Goal: Task Accomplishment & Management: Use online tool/utility

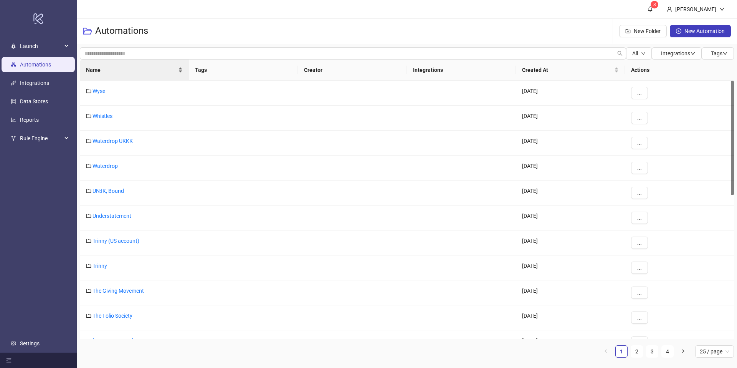
click at [128, 74] on div "Name" at bounding box center [134, 70] width 97 height 8
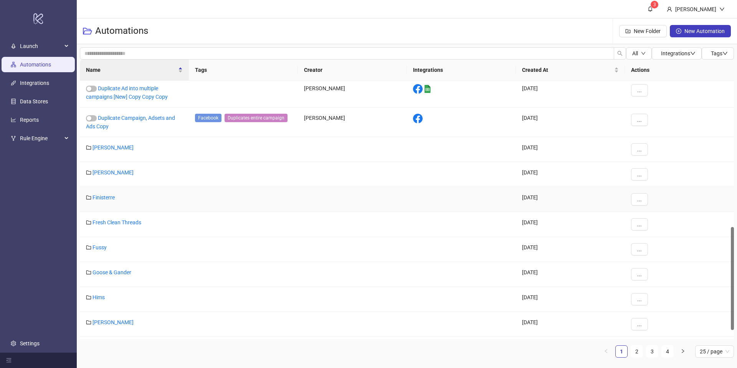
scroll to position [366, 0]
click at [21, 37] on li "Launch" at bounding box center [38, 46] width 77 height 18
click at [24, 45] on span "Launch" at bounding box center [41, 45] width 42 height 15
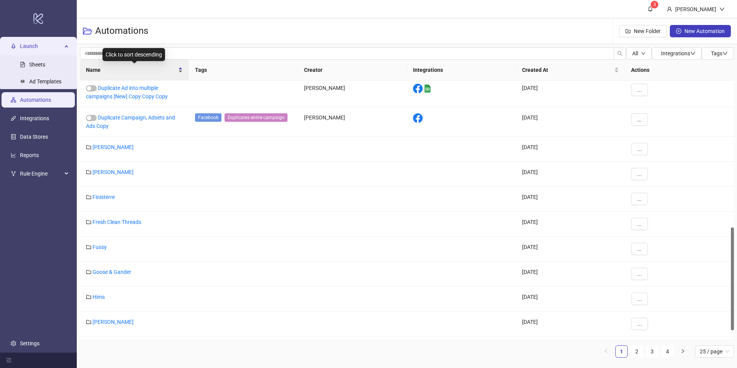
click at [136, 66] on span "Name" at bounding box center [131, 70] width 91 height 8
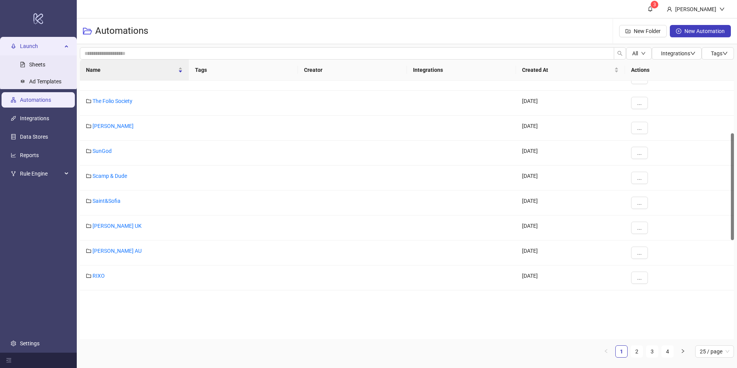
scroll to position [0, 0]
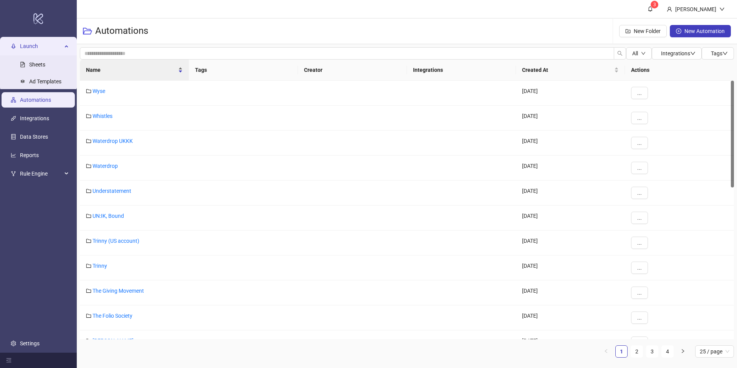
click at [143, 74] on div "Name" at bounding box center [134, 70] width 97 height 8
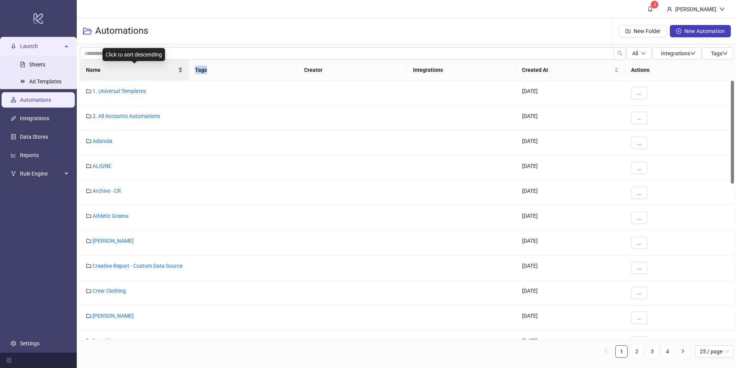
click at [143, 74] on div "Name" at bounding box center [134, 70] width 97 height 8
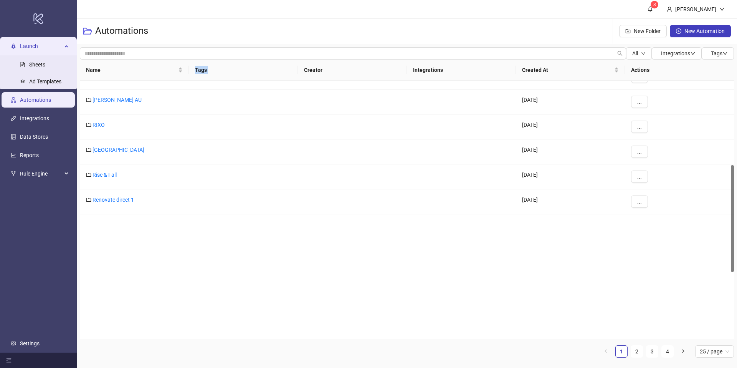
scroll to position [366, 0]
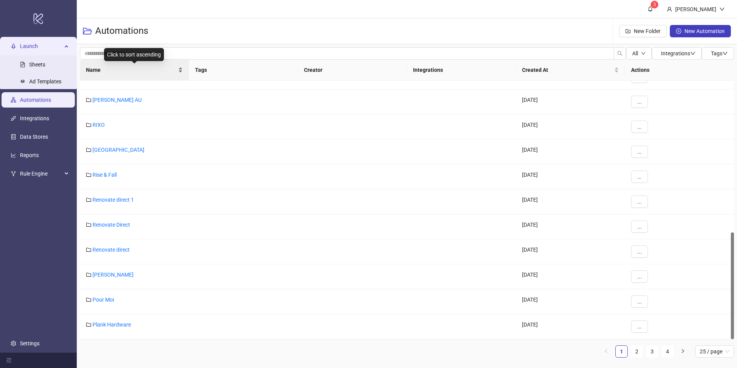
click at [163, 74] on div "Name" at bounding box center [134, 70] width 97 height 8
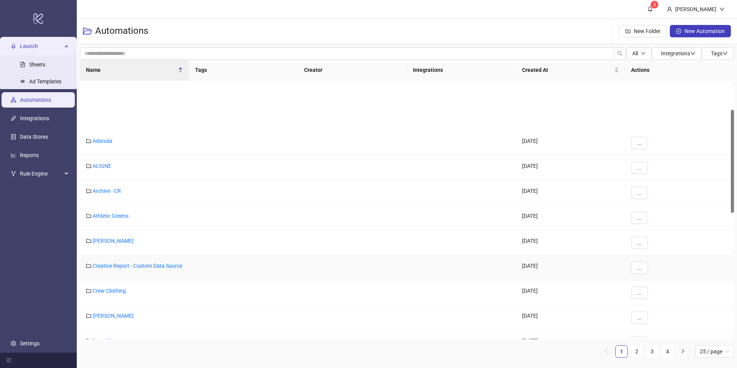
scroll to position [0, 0]
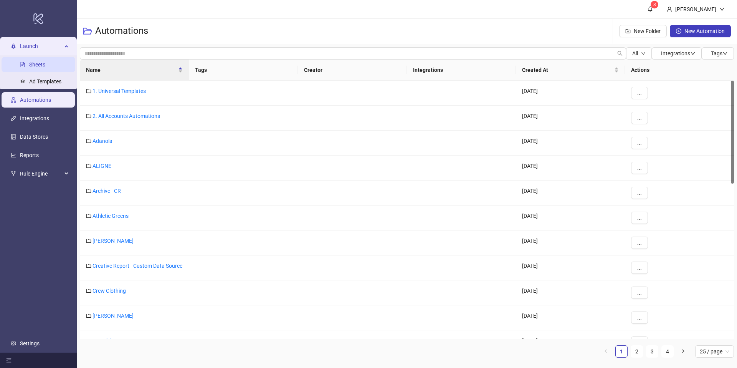
click at [40, 61] on link "Sheets" at bounding box center [37, 64] width 16 height 6
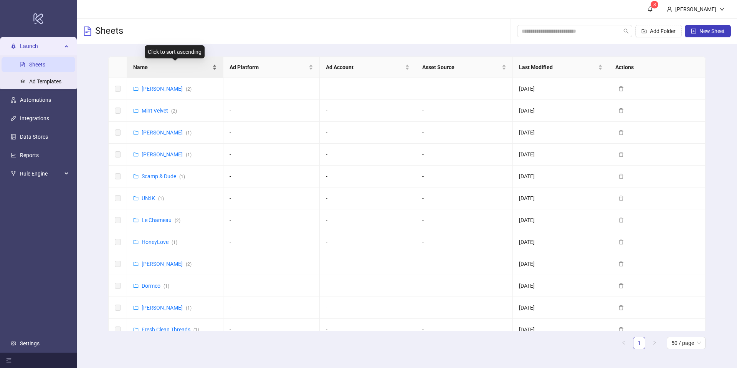
click at [186, 71] on div "Name" at bounding box center [175, 67] width 84 height 8
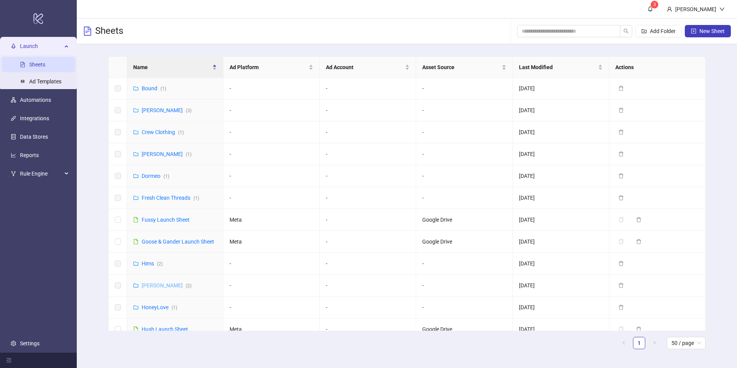
scroll to position [61, 0]
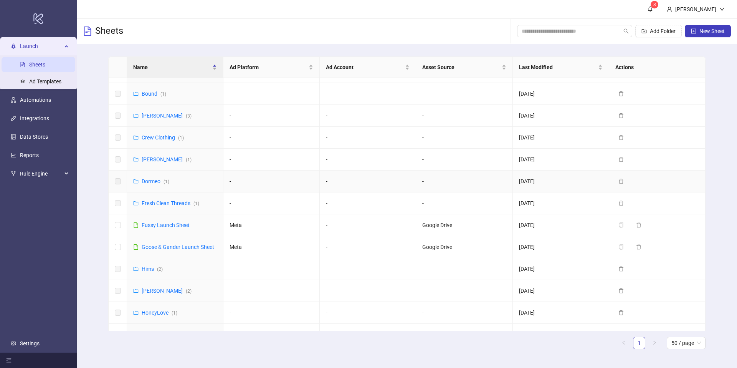
click at [149, 185] on div "Dormeo ( 1 )" at bounding box center [156, 181] width 28 height 8
click at [149, 183] on link "Dormeo ( 1 )" at bounding box center [156, 181] width 28 height 6
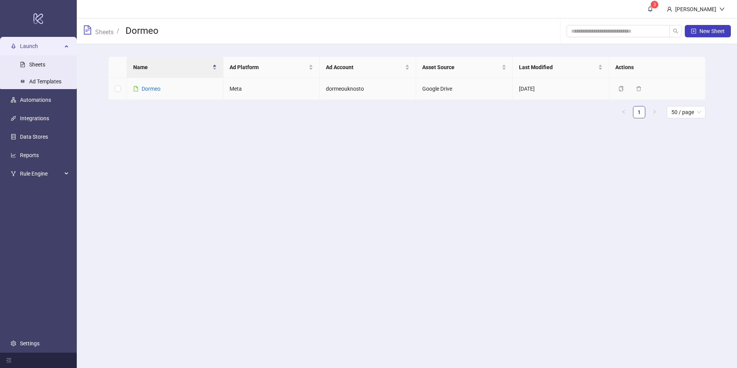
click at [157, 93] on div "Dormeo" at bounding box center [151, 89] width 19 height 8
click at [155, 88] on link "Dormeo" at bounding box center [151, 89] width 19 height 6
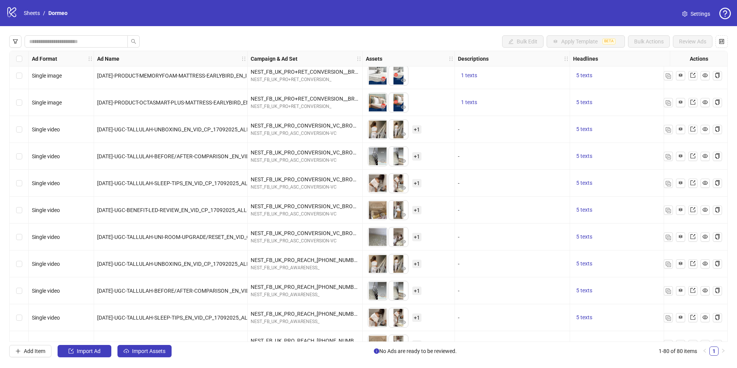
scroll to position [1879, 0]
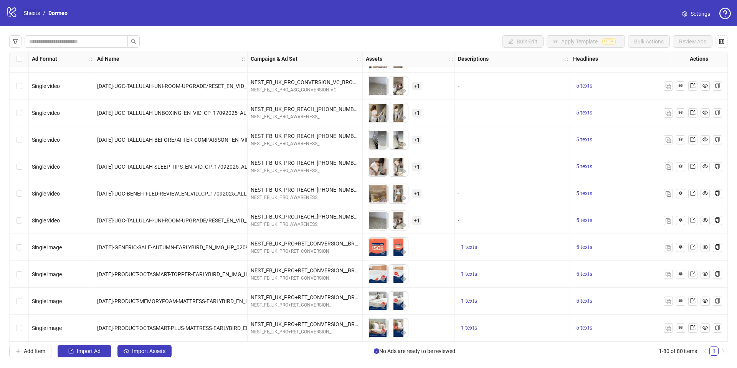
click at [37, 13] on link "Sheets" at bounding box center [31, 13] width 19 height 8
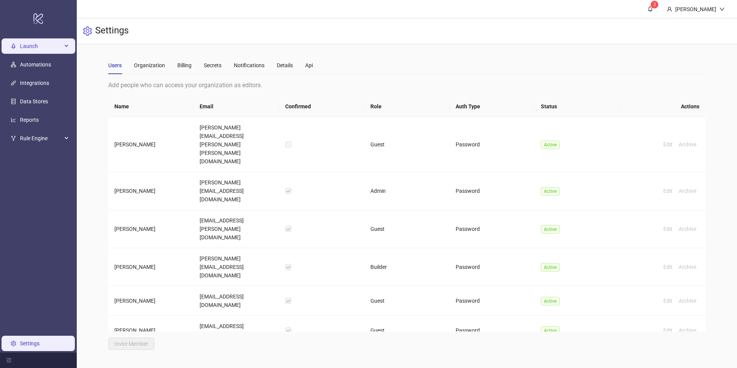
click at [36, 43] on span "Launch" at bounding box center [41, 45] width 42 height 15
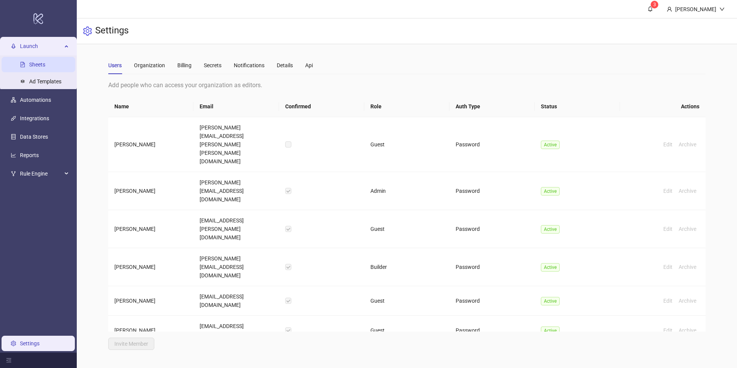
click at [36, 65] on link "Sheets" at bounding box center [37, 64] width 16 height 6
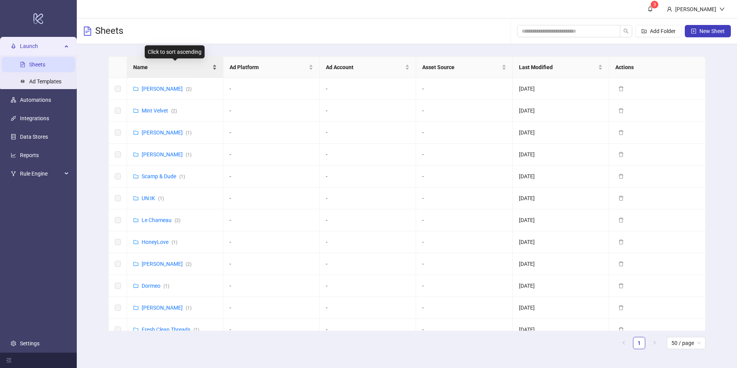
click at [176, 71] on div "Name" at bounding box center [175, 67] width 84 height 8
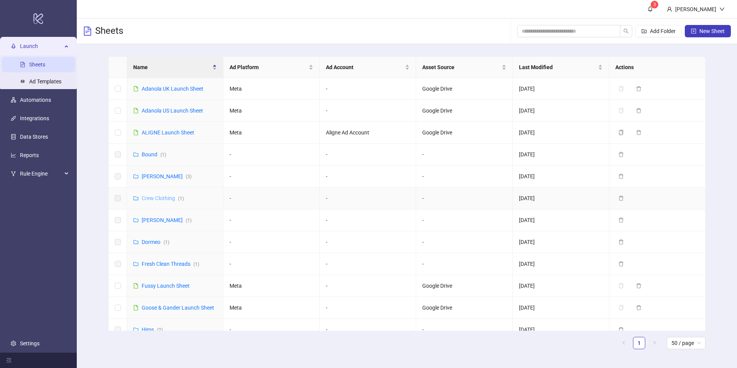
click at [159, 200] on link "Crew Clothing ( 1 )" at bounding box center [163, 198] width 42 height 6
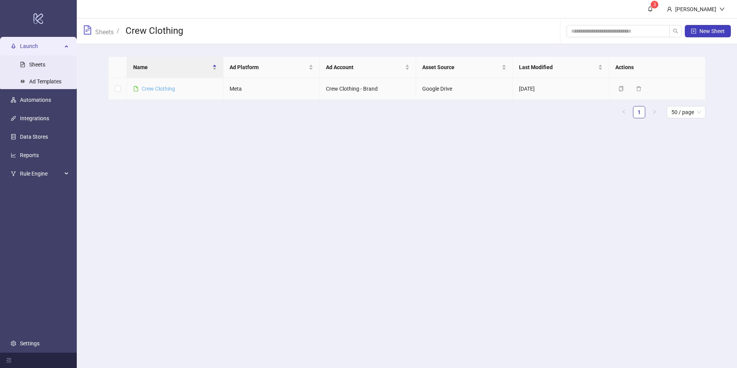
click at [160, 90] on link "Crew Clothing" at bounding box center [158, 89] width 33 height 6
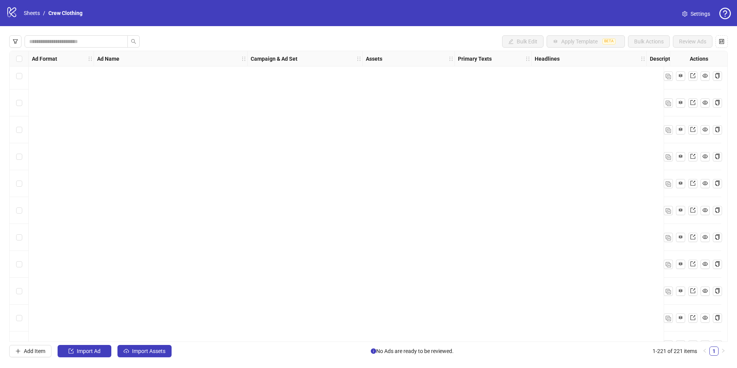
scroll to position [5670, 0]
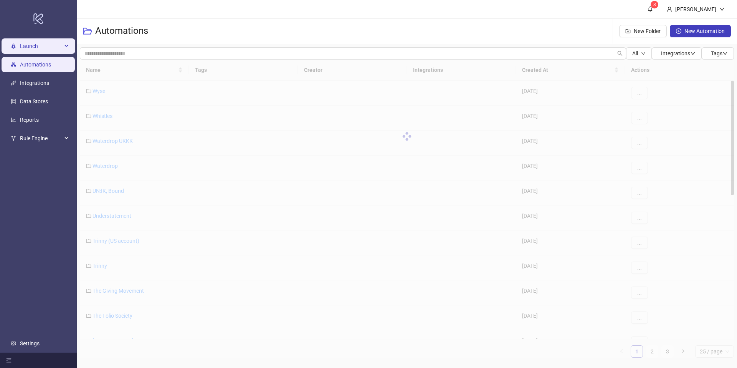
click at [30, 49] on span "Launch" at bounding box center [41, 45] width 42 height 15
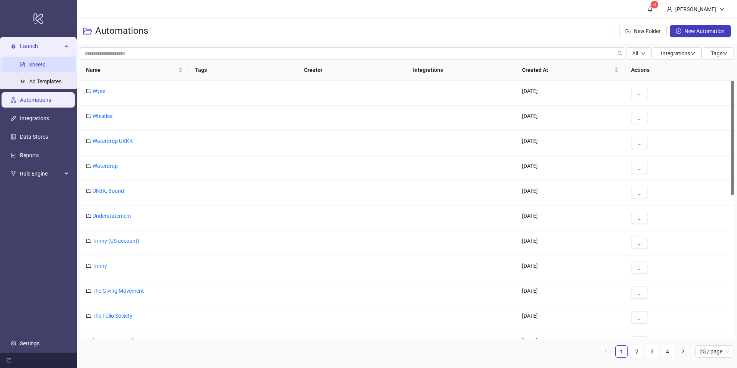
click at [30, 67] on link "Sheets" at bounding box center [37, 64] width 16 height 6
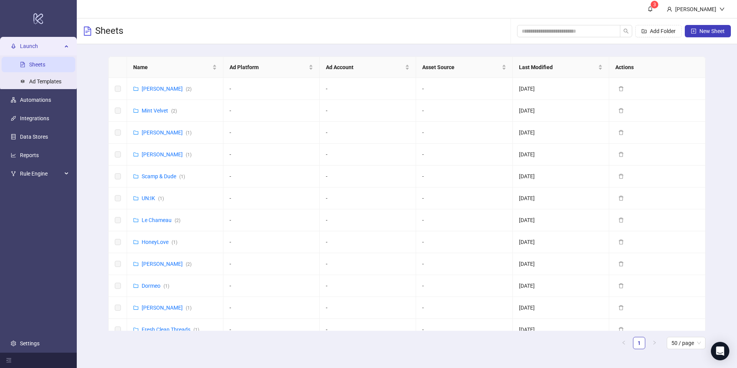
click at [161, 71] on div "Name" at bounding box center [175, 67] width 84 height 8
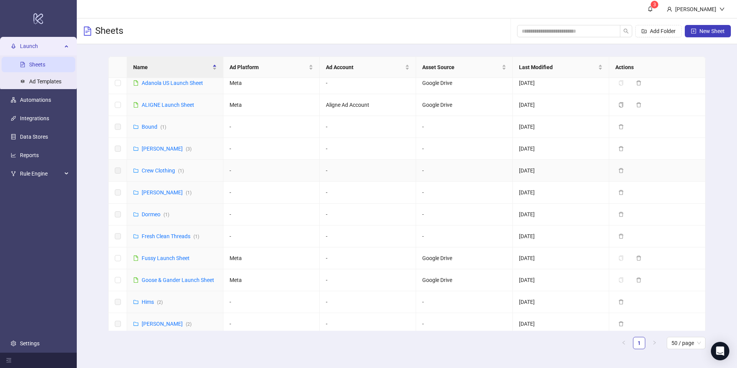
scroll to position [30, 0]
click at [152, 210] on link "Dormeo ( 1 )" at bounding box center [156, 212] width 28 height 6
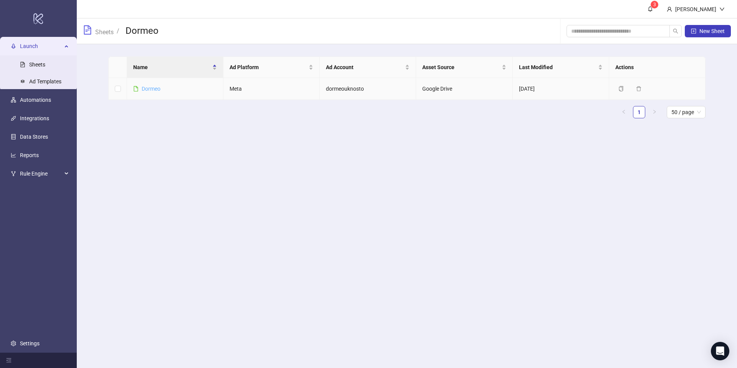
click at [149, 88] on link "Dormeo" at bounding box center [151, 89] width 19 height 6
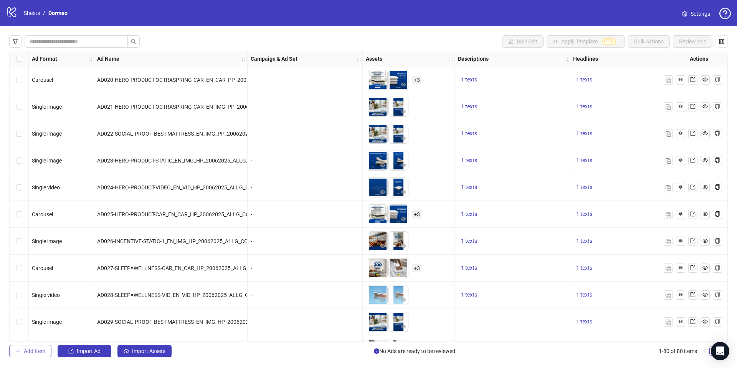
click at [31, 349] on span "Add Item" at bounding box center [35, 351] width 22 height 6
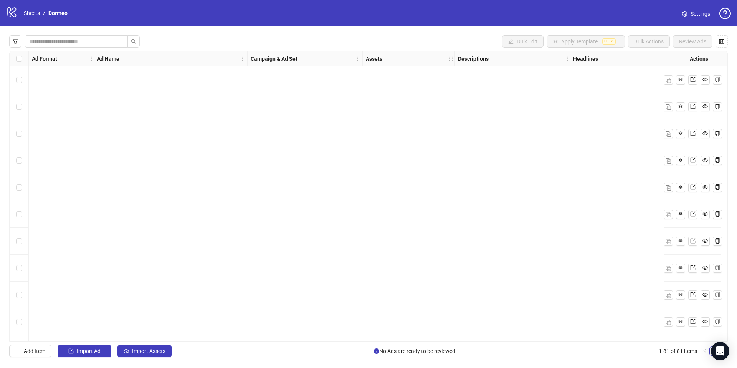
scroll to position [1906, 0]
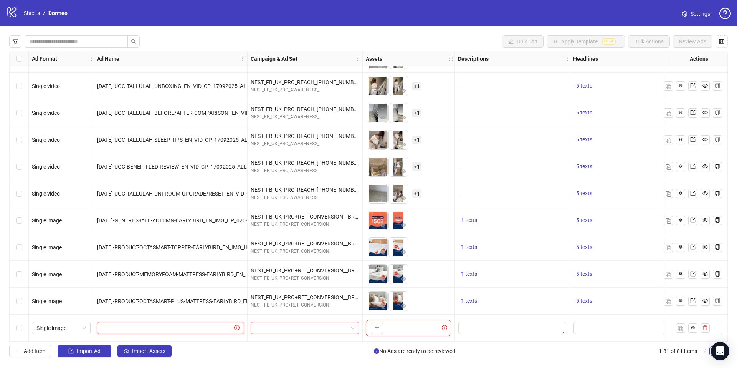
click at [156, 325] on input "text" at bounding box center [167, 328] width 131 height 8
paste input "**********"
type input "**********"
click at [280, 332] on div at bounding box center [305, 328] width 115 height 27
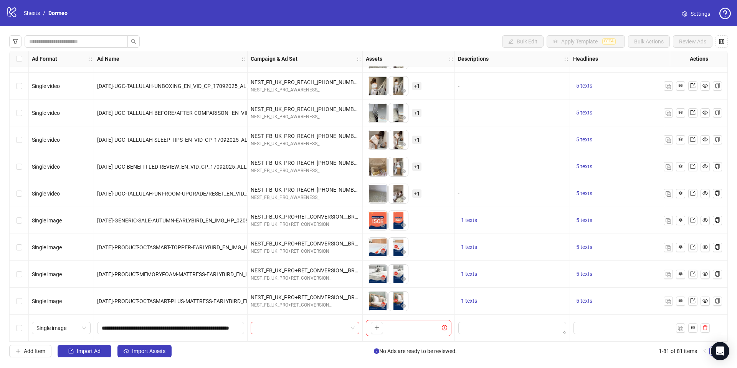
click at [292, 332] on div at bounding box center [305, 328] width 115 height 27
click at [283, 322] on input "search" at bounding box center [301, 328] width 93 height 12
click at [295, 304] on div "NEST_FB_UK_PRO+RET_CONVERSION_" at bounding box center [305, 305] width 109 height 7
click at [302, 326] on input "search" at bounding box center [301, 328] width 93 height 12
type input "****"
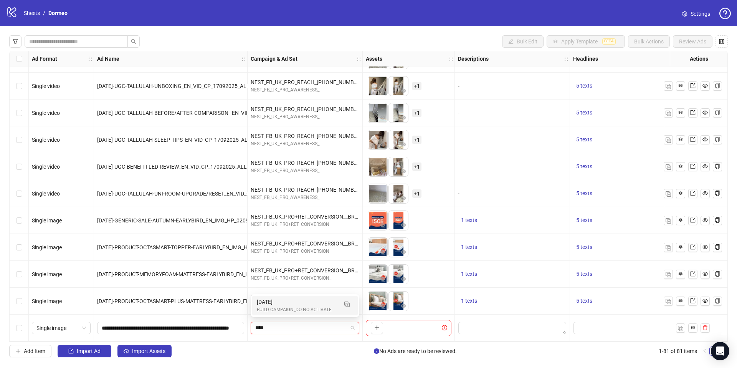
click at [297, 299] on div "[DATE]" at bounding box center [297, 302] width 81 height 8
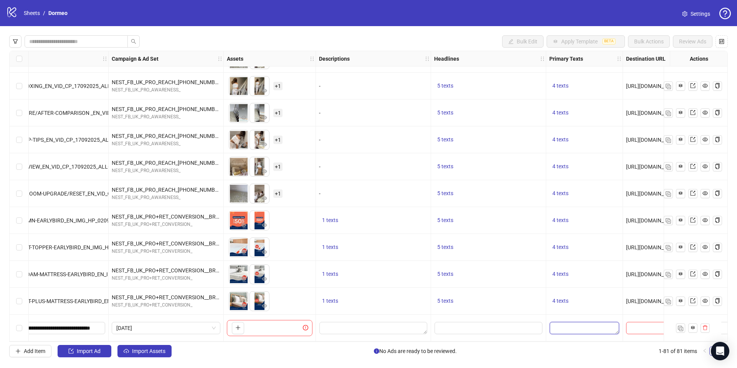
click at [577, 323] on textarea "Edit values" at bounding box center [585, 328] width 70 height 12
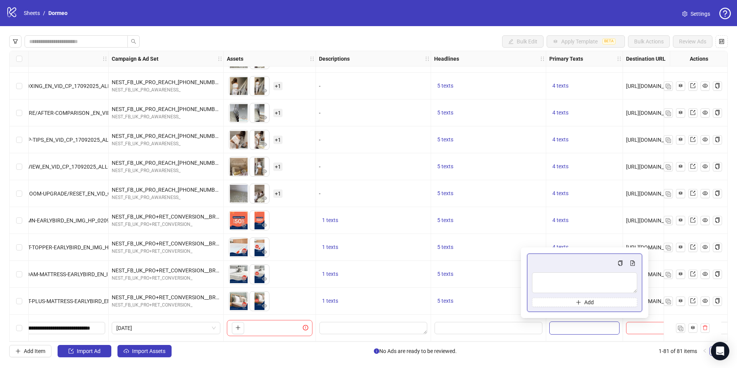
type textarea "**********"
click at [565, 303] on button "Add" at bounding box center [584, 302] width 105 height 9
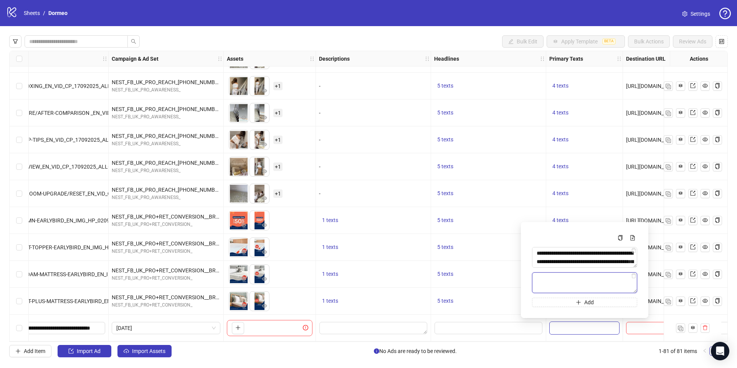
paste textarea "**********"
type textarea "**********"
click at [492, 282] on div "5 texts" at bounding box center [488, 274] width 115 height 27
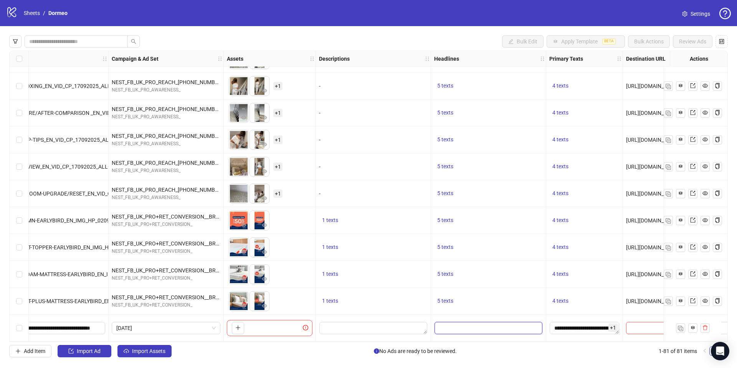
click at [467, 324] on input "Edit values" at bounding box center [489, 328] width 108 height 12
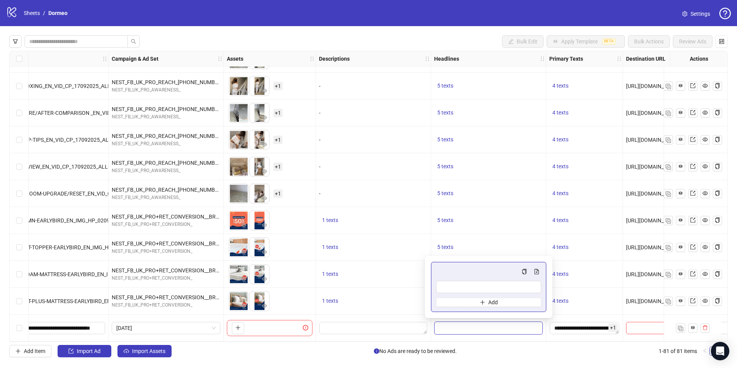
type input "**********"
click at [454, 305] on button "Add" at bounding box center [488, 302] width 105 height 9
paste input "**********"
type input "**********"
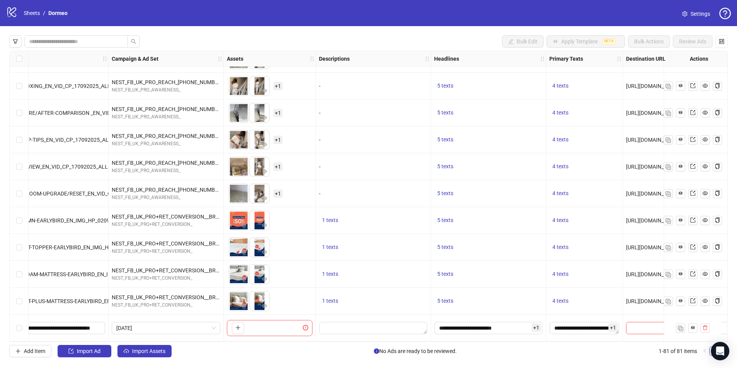
click at [414, 265] on div "1 texts" at bounding box center [373, 274] width 115 height 27
click at [240, 326] on icon "plus" at bounding box center [237, 327] width 5 height 5
click at [282, 325] on span "+ 1" at bounding box center [277, 328] width 9 height 8
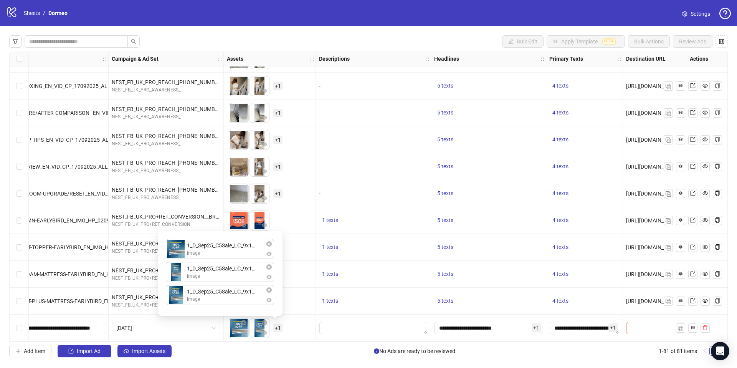
click at [376, 315] on div at bounding box center [373, 328] width 115 height 27
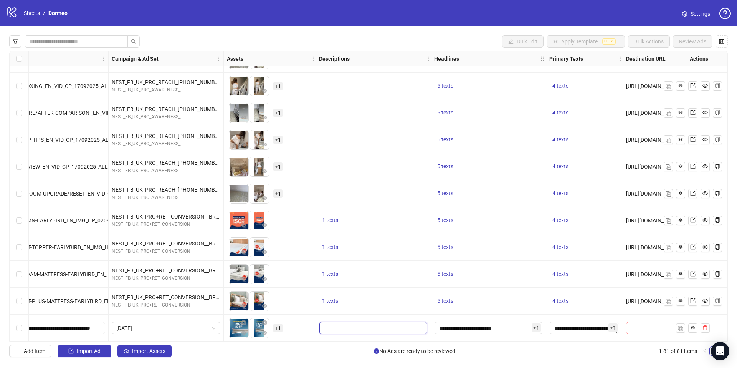
click at [383, 329] on textarea "Edit values" at bounding box center [374, 328] width 108 height 12
click at [492, 283] on div "5 texts" at bounding box center [488, 274] width 115 height 27
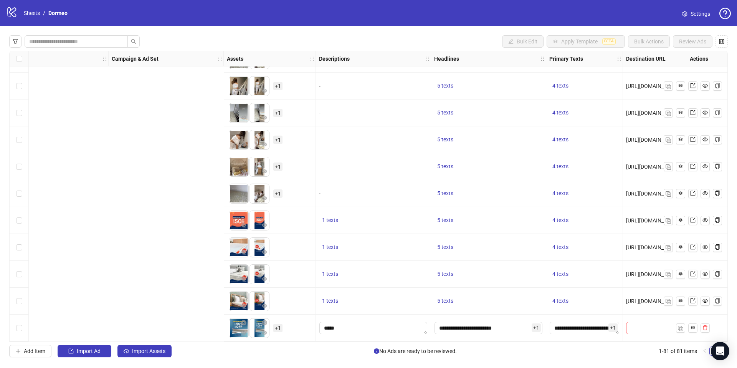
scroll to position [1906, 544]
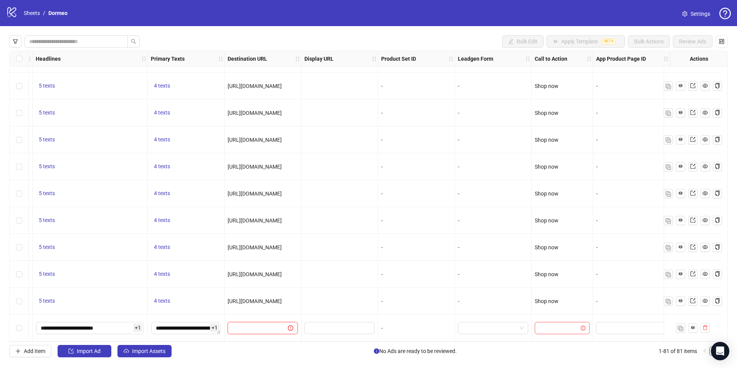
click at [245, 324] on input "text" at bounding box center [254, 328] width 45 height 8
paste input "**********"
type input "**********"
click at [398, 288] on div "-" at bounding box center [416, 301] width 77 height 27
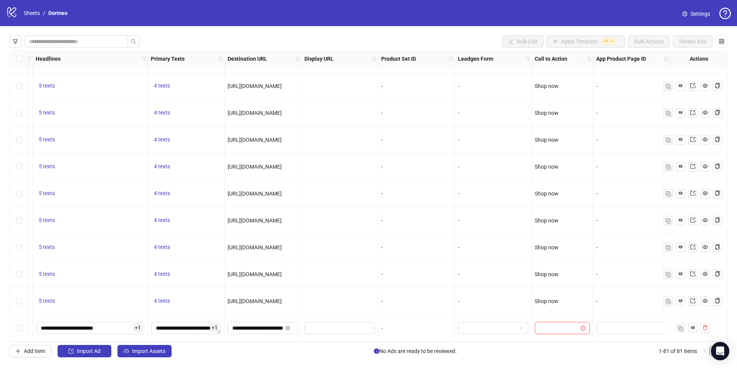
click at [561, 331] on div at bounding box center [562, 328] width 61 height 27
click at [557, 322] on input "search" at bounding box center [559, 328] width 39 height 12
click at [558, 285] on div "Shop now" at bounding box center [556, 287] width 43 height 8
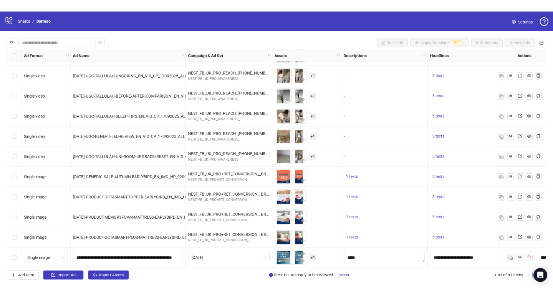
scroll to position [1906, 145]
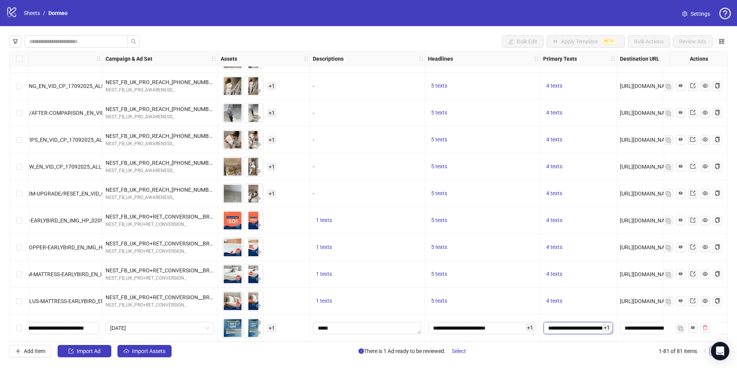
click at [558, 325] on textarea "**********" at bounding box center [579, 328] width 70 height 12
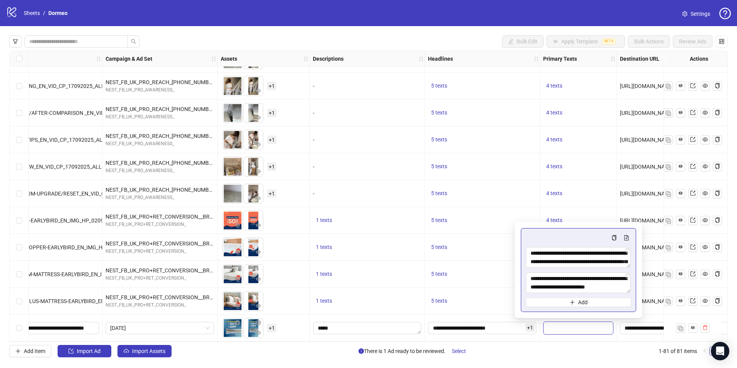
click at [458, 303] on div "5 texts" at bounding box center [482, 301] width 115 height 27
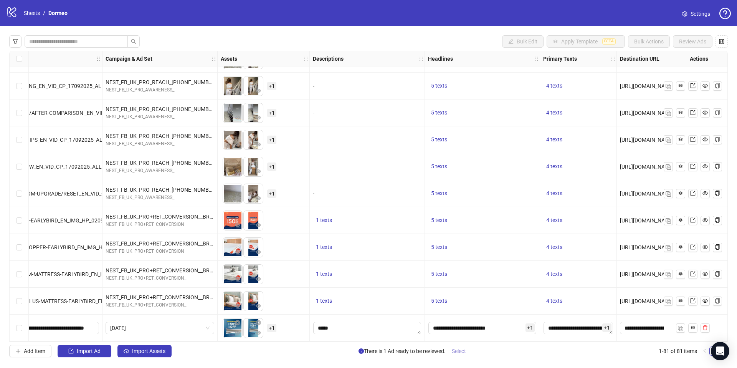
click at [458, 352] on span "Select" at bounding box center [459, 351] width 14 height 6
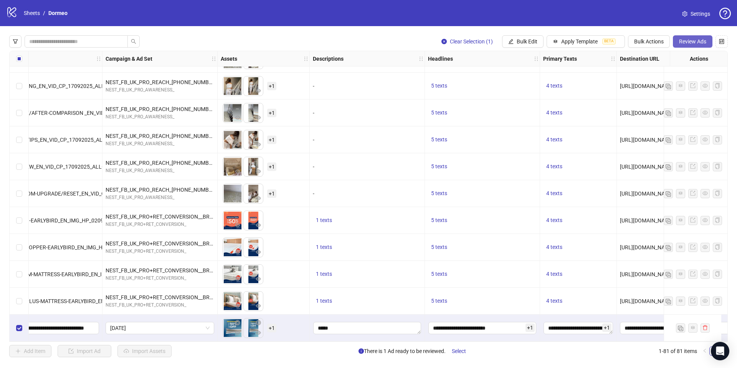
click at [688, 40] on span "Review Ads" at bounding box center [692, 41] width 27 height 6
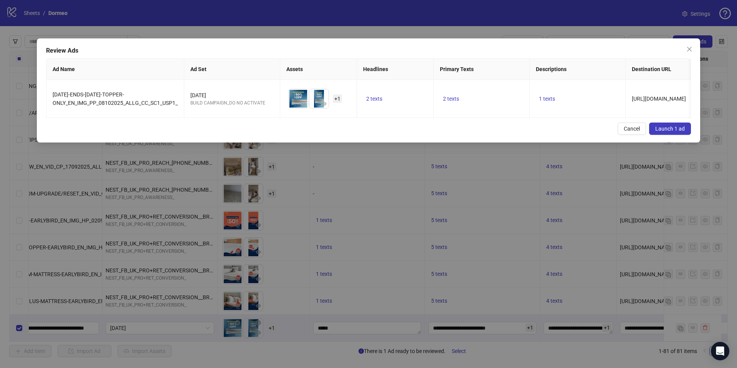
click at [672, 129] on span "Launch 1 ad" at bounding box center [671, 129] width 30 height 6
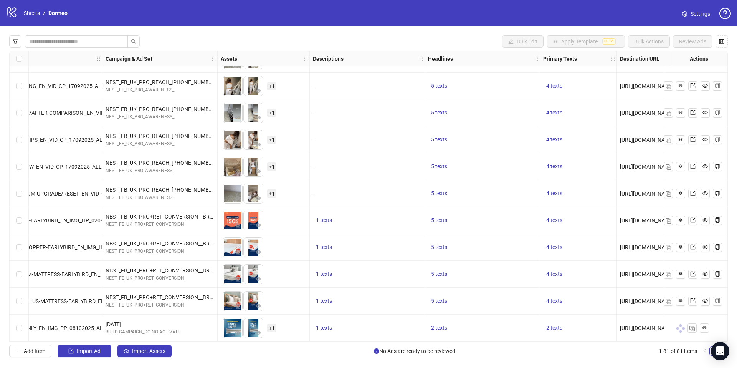
click at [563, 348] on div "Add Item Import Ad Import Assets No Ads are ready to be reviewed. 1-81 of 81 it…" at bounding box center [368, 351] width 719 height 12
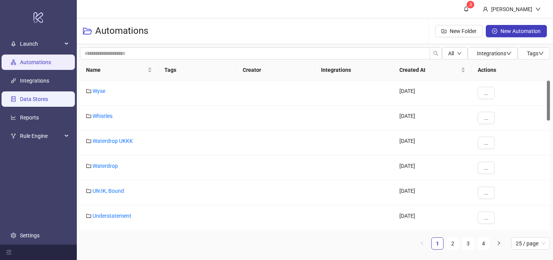
click at [37, 103] on link "Data Stores" at bounding box center [34, 99] width 28 height 6
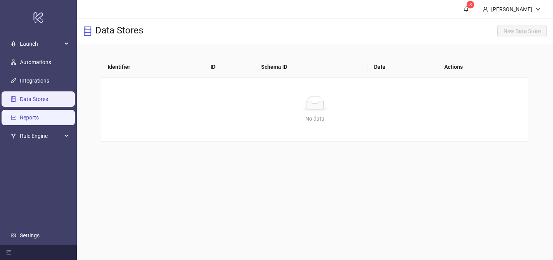
click at [39, 117] on link "Reports" at bounding box center [29, 118] width 19 height 6
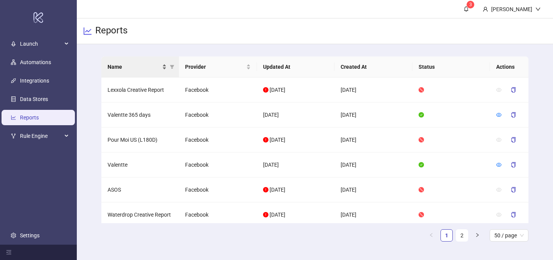
click at [152, 70] on span "Name" at bounding box center [134, 67] width 53 height 8
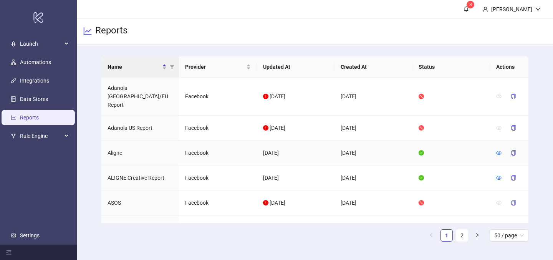
click at [118, 141] on td "Aligne" at bounding box center [140, 153] width 78 height 25
click at [502, 172] on div at bounding box center [509, 178] width 26 height 12
click at [494, 166] on td at bounding box center [509, 178] width 38 height 25
click at [498, 175] on icon "eye" at bounding box center [498, 177] width 5 height 5
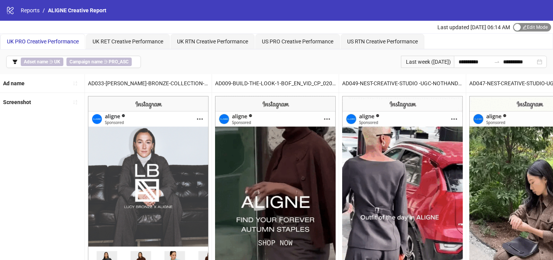
click at [517, 28] on div "button" at bounding box center [517, 27] width 7 height 7
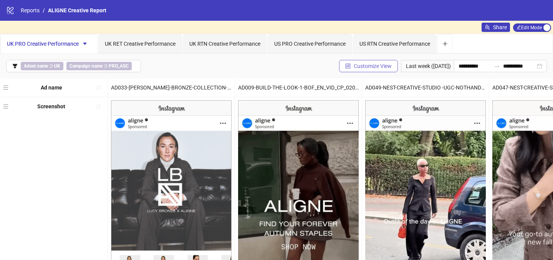
click at [376, 65] on span "Customize View" at bounding box center [373, 66] width 38 height 6
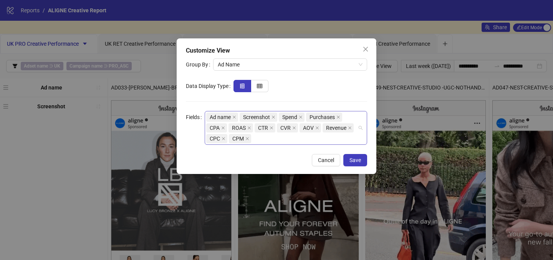
click at [260, 141] on div "Ad name Screenshot Spend Purchases CPA ROAS CTR CVR AOV Revenue CPC CPM" at bounding box center [281, 128] width 151 height 32
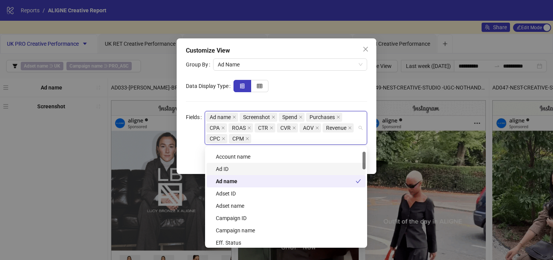
scroll to position [22, 0]
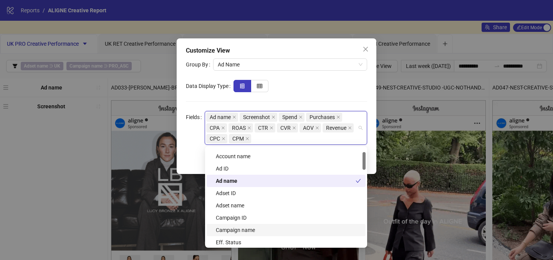
click at [261, 227] on div "Campaign name" at bounding box center [288, 230] width 145 height 8
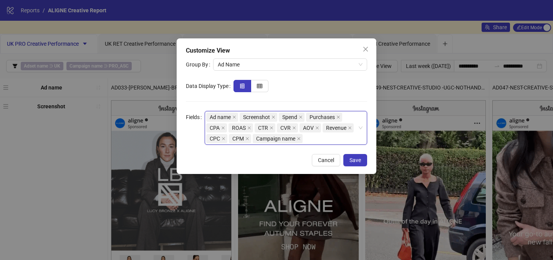
drag, startPoint x: 289, startPoint y: 136, endPoint x: 286, endPoint y: 124, distance: 12.3
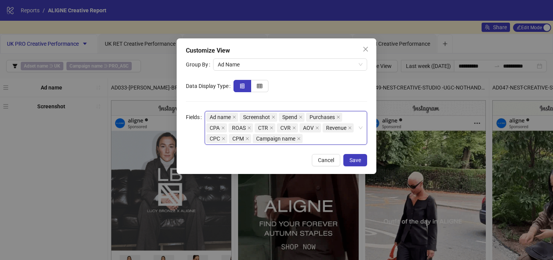
click at [286, 124] on div "Ad name Screenshot Spend Purchases CPA ROAS CTR CVR AOV Revenue CPC CPM Campaig…" at bounding box center [281, 128] width 151 height 32
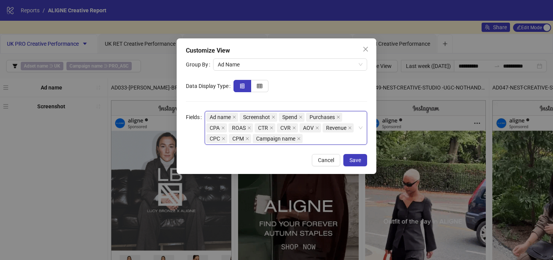
click at [290, 136] on span "Campaign name" at bounding box center [275, 138] width 39 height 8
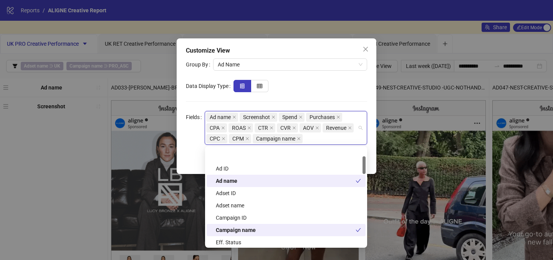
scroll to position [48, 0]
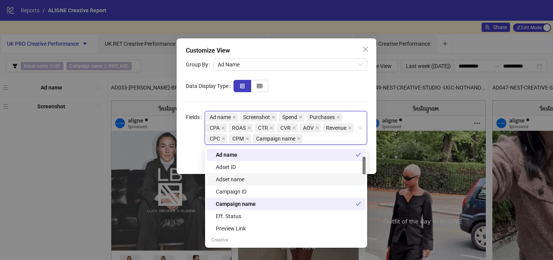
drag, startPoint x: 287, startPoint y: 205, endPoint x: 285, endPoint y: 172, distance: 32.3
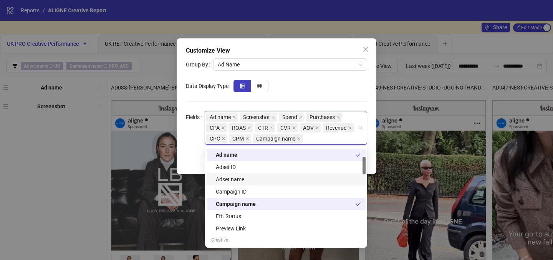
click at [285, 172] on div "Ad ID Ad name Adset ID Adset name Campaign ID Campaign name Eff. Status Preview…" at bounding box center [286, 197] width 159 height 123
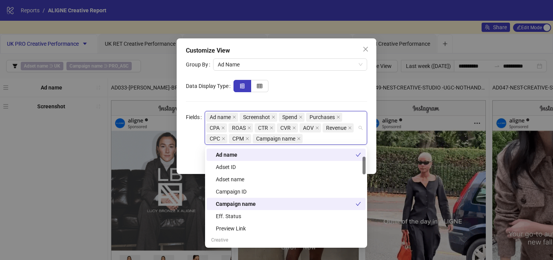
click at [300, 92] on form "Group By Ad Name Data Display Type Fields Ad name Screenshot Spend Purchases CP…" at bounding box center [276, 101] width 181 height 86
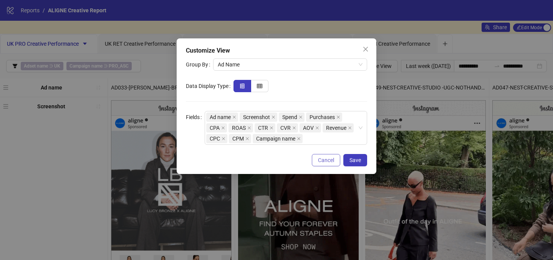
click at [331, 157] on span "Cancel" at bounding box center [326, 160] width 16 height 6
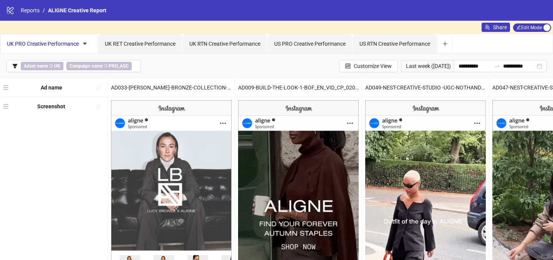
click at [446, 44] on icon "plus" at bounding box center [444, 43] width 5 height 5
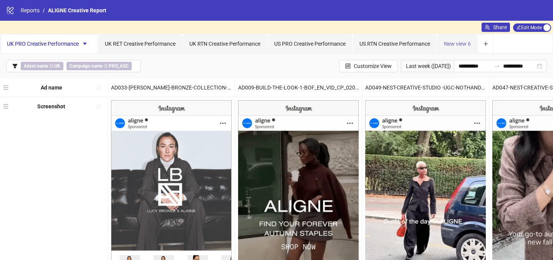
click at [456, 50] on div "New view 6" at bounding box center [457, 43] width 40 height 19
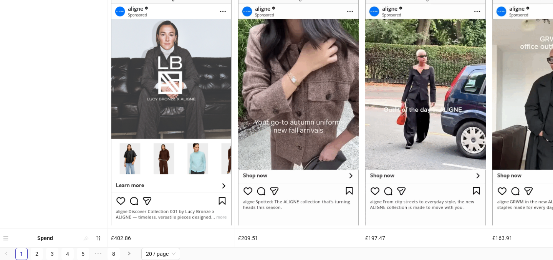
scroll to position [0, 0]
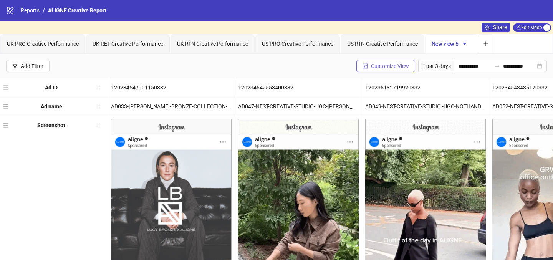
click at [379, 61] on button "Customize View" at bounding box center [385, 66] width 59 height 12
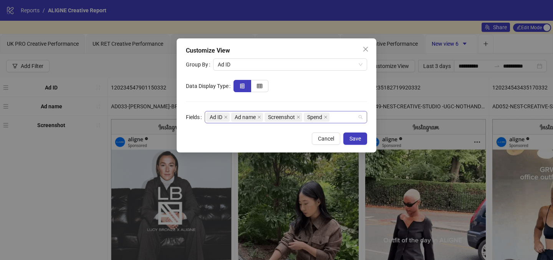
click at [346, 115] on div "Ad ID Ad name Screenshot Spend" at bounding box center [281, 117] width 151 height 11
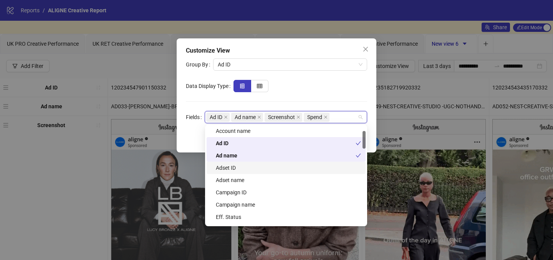
scroll to position [27, 0]
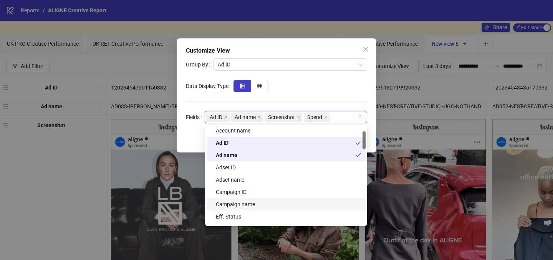
click at [252, 204] on div "Campaign name" at bounding box center [288, 204] width 145 height 8
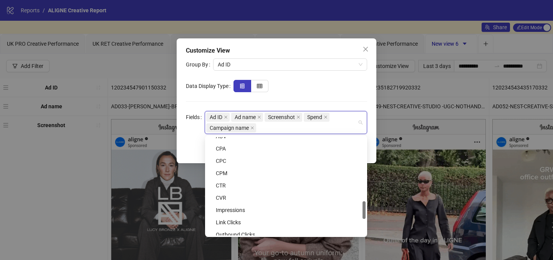
scroll to position [442, 0]
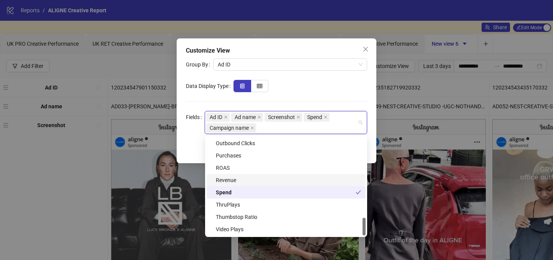
click at [251, 177] on div "Revenue" at bounding box center [288, 180] width 145 height 8
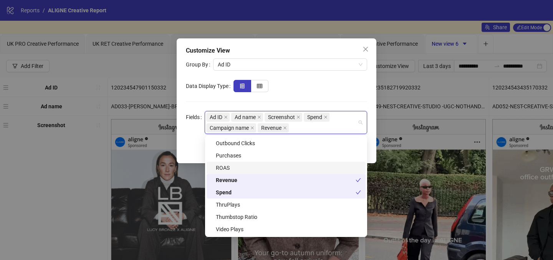
click at [244, 169] on div "ROAS" at bounding box center [288, 168] width 145 height 8
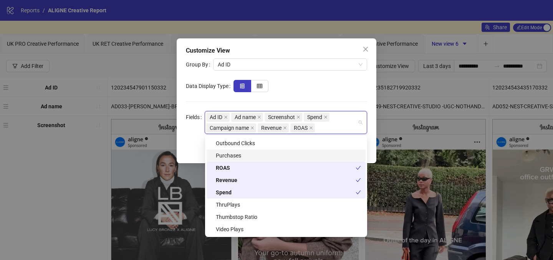
click at [241, 154] on div "Purchases" at bounding box center [288, 155] width 145 height 8
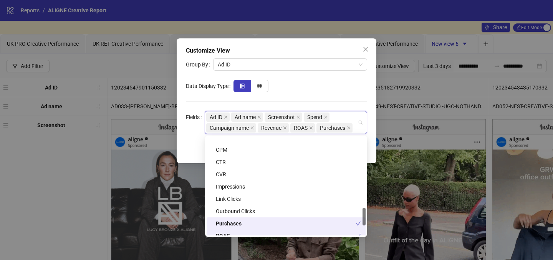
scroll to position [374, 0]
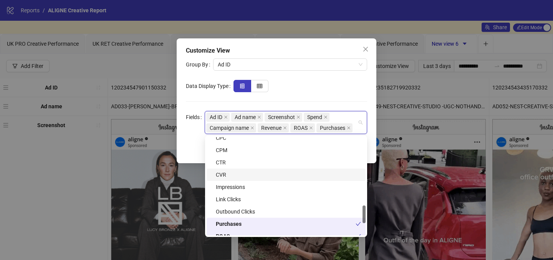
click at [243, 174] on div "CVR" at bounding box center [288, 175] width 145 height 8
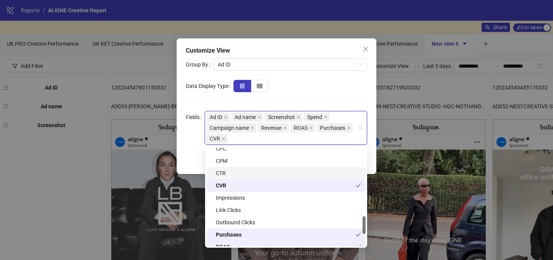
click at [245, 172] on div "CTR" at bounding box center [288, 173] width 145 height 8
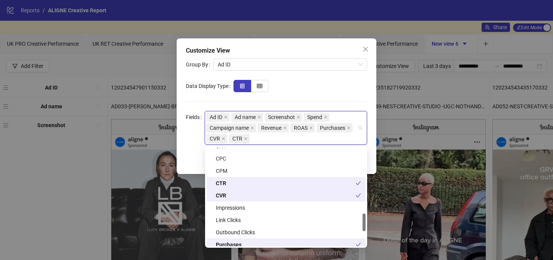
scroll to position [360, 0]
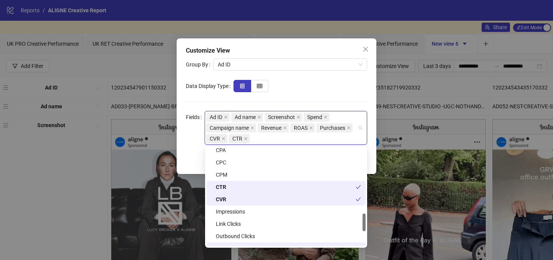
click at [245, 172] on div "CPM" at bounding box center [288, 175] width 145 height 8
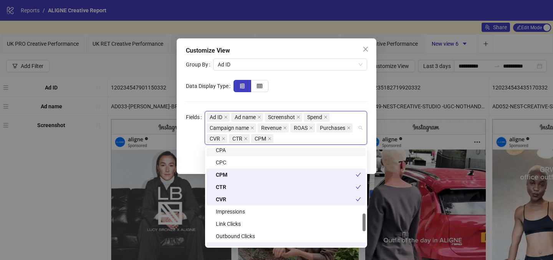
click at [235, 154] on div "CPA" at bounding box center [288, 150] width 145 height 8
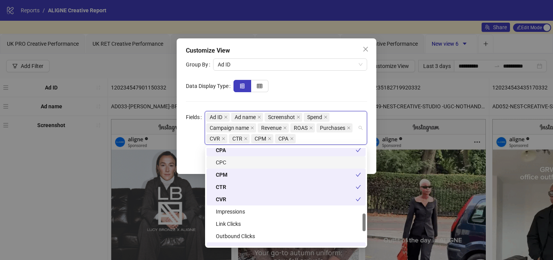
click at [240, 167] on div "CPC" at bounding box center [286, 162] width 159 height 12
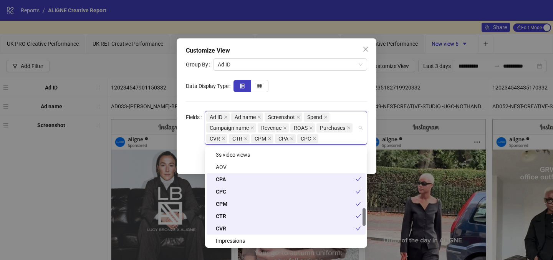
click at [240, 167] on div "AOV" at bounding box center [288, 167] width 145 height 8
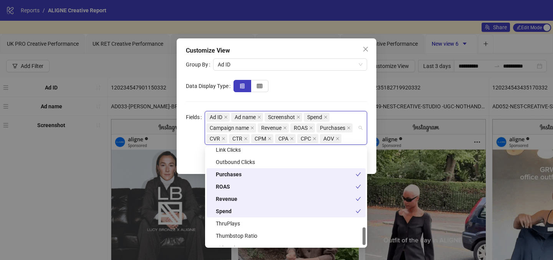
scroll to position [442, 0]
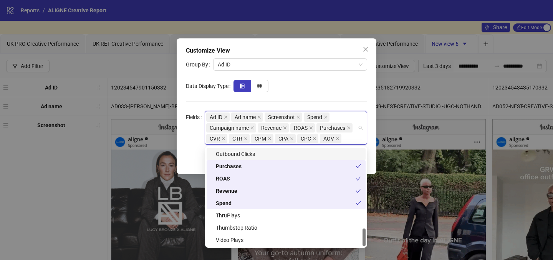
click at [339, 98] on form "Group By Ad ID Data Display Type Fields Ad ID Ad name Screenshot Spend Campaign…" at bounding box center [276, 101] width 181 height 86
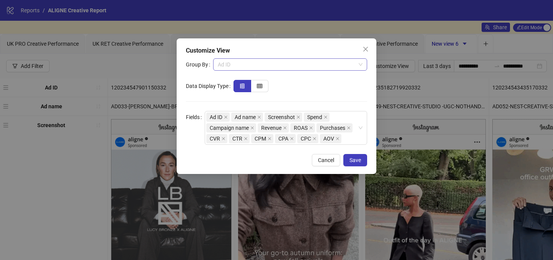
click at [293, 66] on span "Ad ID" at bounding box center [290, 65] width 145 height 12
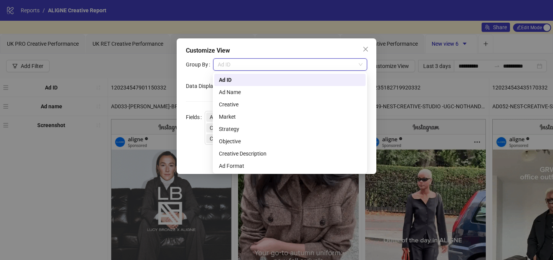
click at [249, 52] on div "Customize View" at bounding box center [276, 50] width 181 height 9
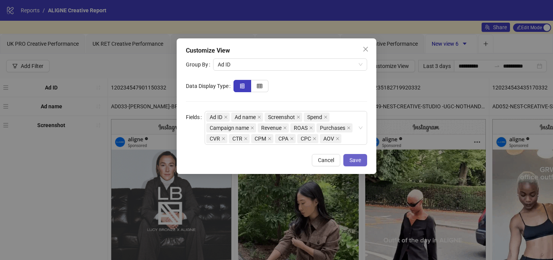
click at [351, 159] on span "Save" at bounding box center [356, 160] width 12 height 6
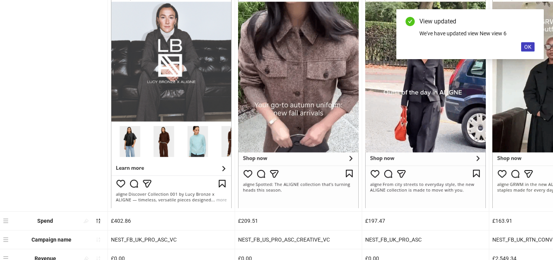
scroll to position [319, 0]
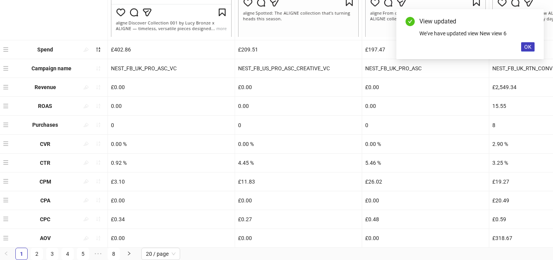
click at [162, 72] on div "NEST_FB_UK_PRO_ASC_VC" at bounding box center [171, 68] width 127 height 18
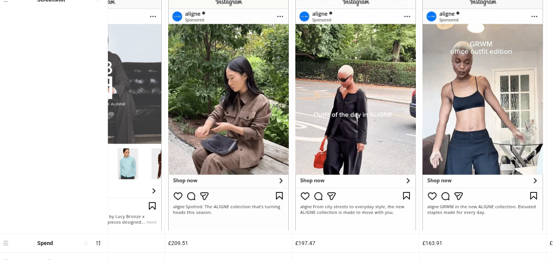
scroll to position [0, 0]
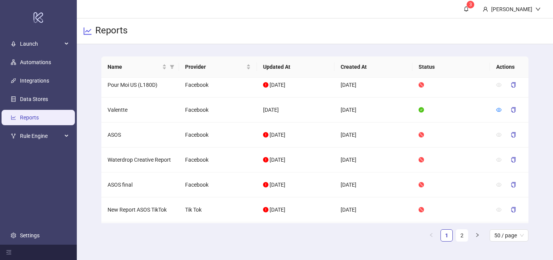
scroll to position [76, 0]
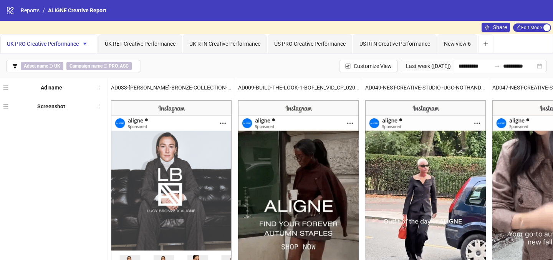
click at [86, 126] on div "Screenshot" at bounding box center [54, 218] width 108 height 243
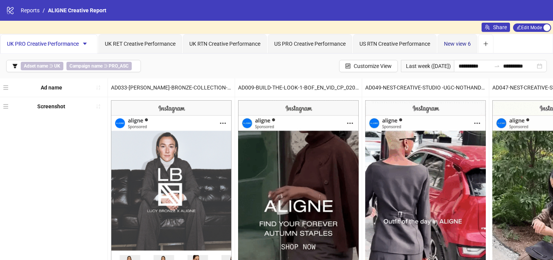
click at [457, 46] on span "New view 6" at bounding box center [457, 44] width 27 height 6
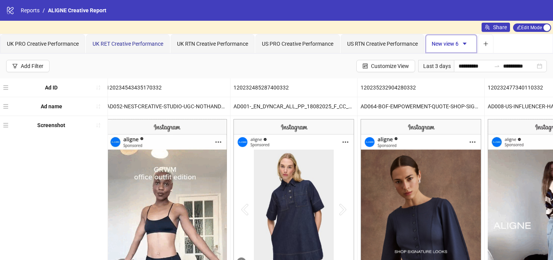
click at [129, 43] on span "UK RET Creative Performance" at bounding box center [128, 44] width 71 height 6
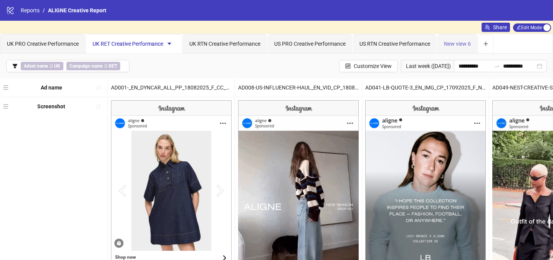
click at [470, 37] on div "New view 6" at bounding box center [457, 43] width 40 height 19
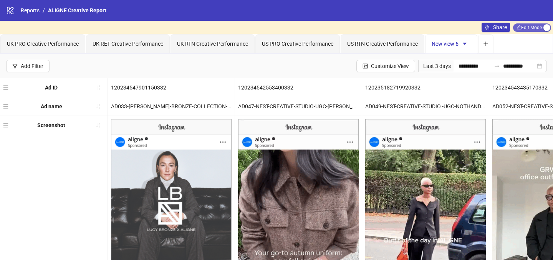
click at [521, 30] on span "Edit Mode Edit Mode" at bounding box center [532, 27] width 38 height 8
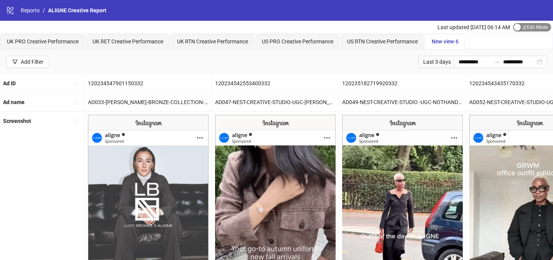
click at [520, 25] on span "Edit Mode Edit Mode" at bounding box center [532, 27] width 38 height 8
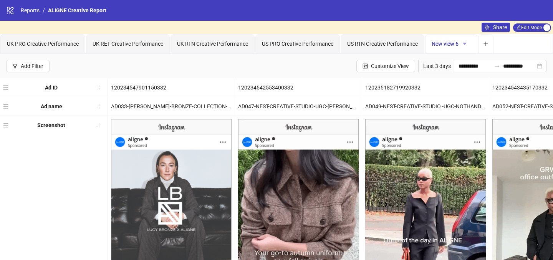
click at [466, 43] on icon "caret-down" at bounding box center [464, 43] width 5 height 5
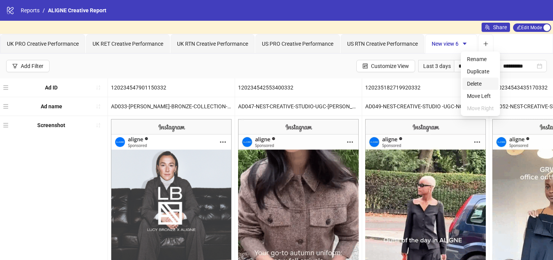
click at [479, 82] on span "Delete" at bounding box center [480, 84] width 27 height 8
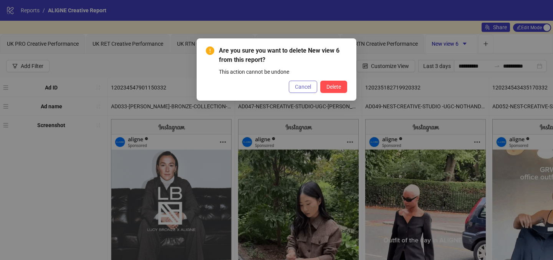
click at [305, 84] on span "Cancel" at bounding box center [303, 87] width 16 height 6
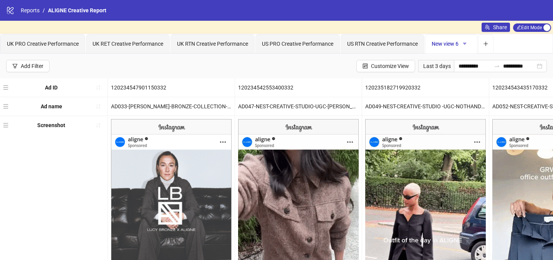
click at [467, 46] on span "button" at bounding box center [464, 44] width 5 height 6
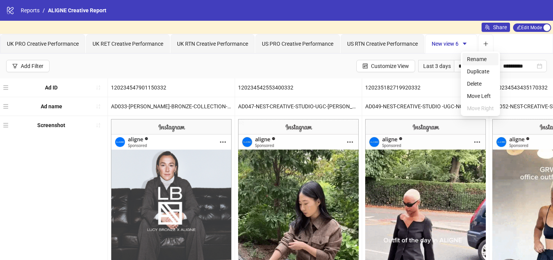
click at [477, 60] on span "Rename" at bounding box center [480, 59] width 27 height 8
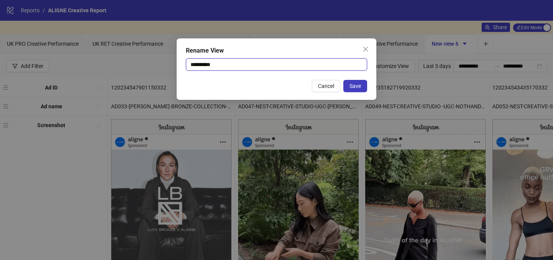
drag, startPoint x: 252, startPoint y: 63, endPoint x: 252, endPoint y: 33, distance: 30.0
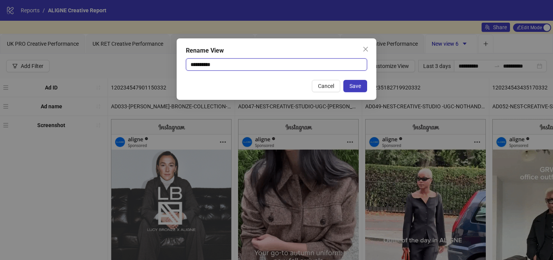
click at [252, 33] on div "**********" at bounding box center [276, 130] width 553 height 260
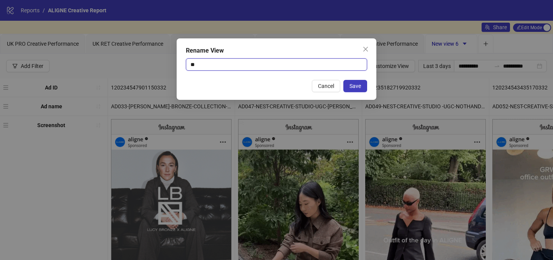
type input "*"
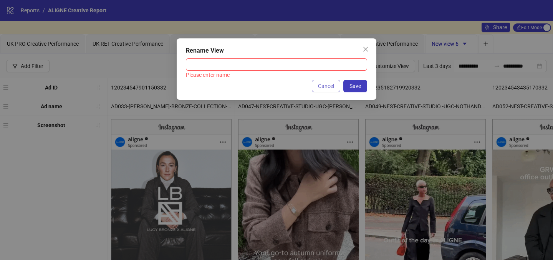
click at [323, 85] on span "Cancel" at bounding box center [326, 86] width 16 height 6
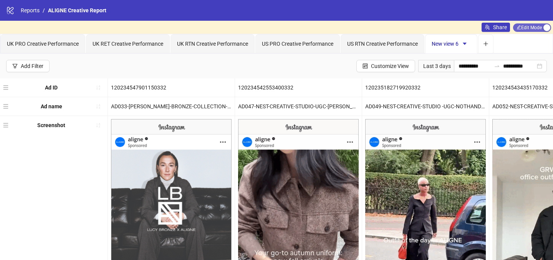
click at [527, 29] on span "Edit Mode Edit Mode" at bounding box center [532, 27] width 38 height 8
